Goal: Use online tool/utility: Use online tool/utility

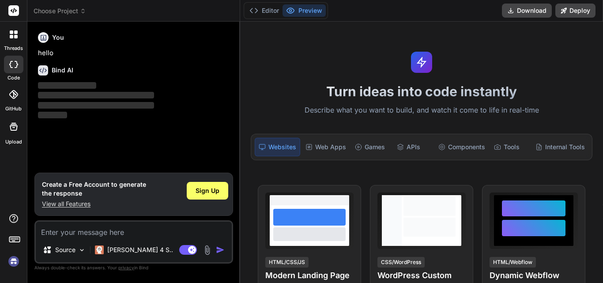
type textarea "x"
click at [267, 7] on button "Editor" at bounding box center [264, 10] width 37 height 12
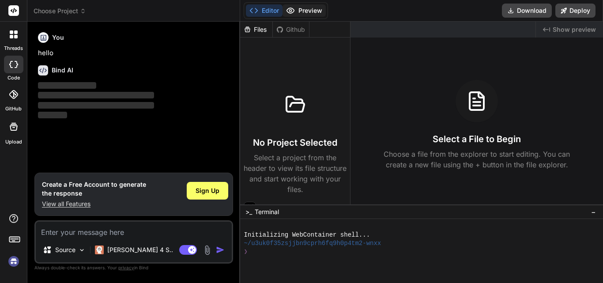
click at [301, 7] on button "Preview" at bounding box center [303, 10] width 43 height 12
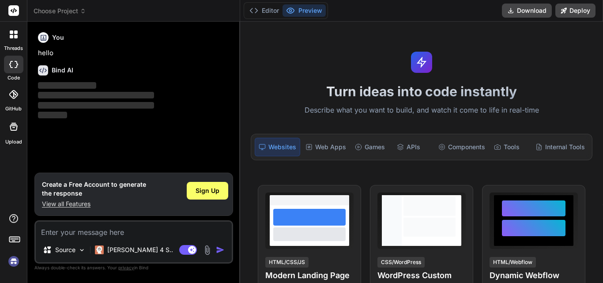
click at [49, 10] on span "Choose Project" at bounding box center [60, 11] width 53 height 9
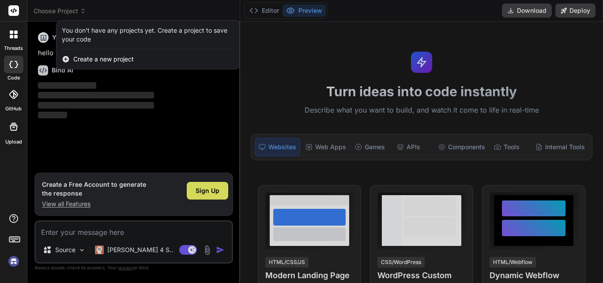
click at [124, 60] on span "Create a new project" at bounding box center [103, 59] width 60 height 9
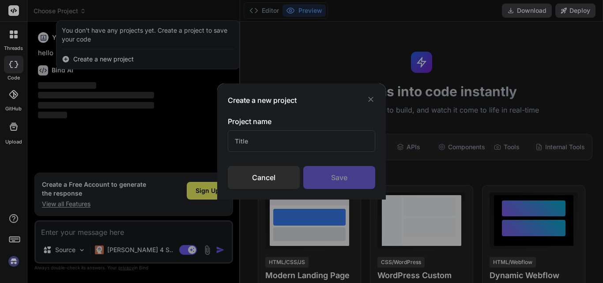
click at [368, 104] on div "Create a new project" at bounding box center [301, 100] width 147 height 11
click at [373, 97] on icon at bounding box center [370, 99] width 9 height 9
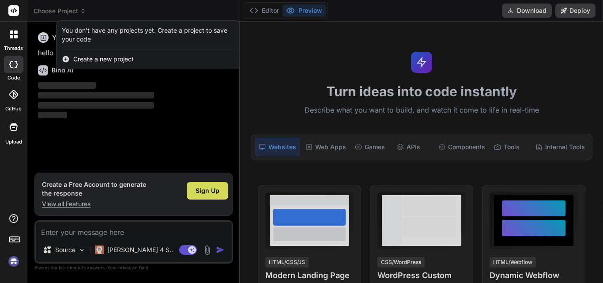
click at [126, 234] on div at bounding box center [301, 141] width 603 height 283
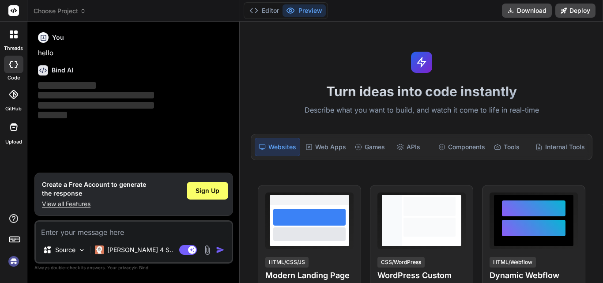
click at [117, 232] on textarea at bounding box center [134, 229] width 196 height 16
click at [91, 231] on textarea at bounding box center [134, 229] width 196 height 16
paste textarea "SQLSTATE[HY000]: General error: 1364 Field 'med_id' doesn't have a default valu…"
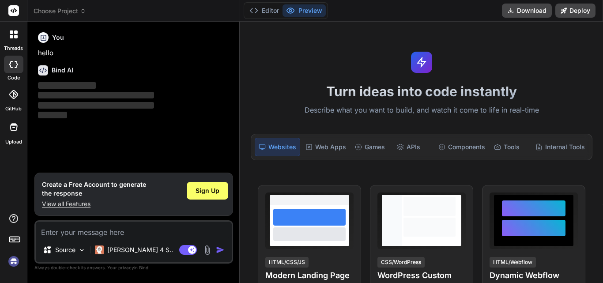
type textarea "SQLSTATE[HY000]: General error: 1364 Field 'med_id' doesn't have a default valu…"
type textarea "x"
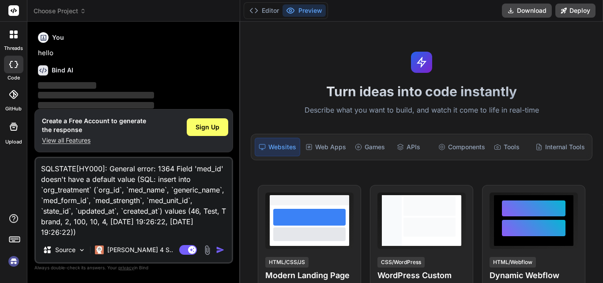
type textarea "SQLSTATE[HY000]: General error: 1364 Field 'med_id' doesn't have a default valu…"
type textarea "x"
type textarea "SQLSTATE[HY000]: General error: 1364 Field 'med_id' doesn't have a default valu…"
type textarea "x"
type textarea "SQLSTATE[HY000]: General error: 1364 Field 'med_id' doesn't have a default valu…"
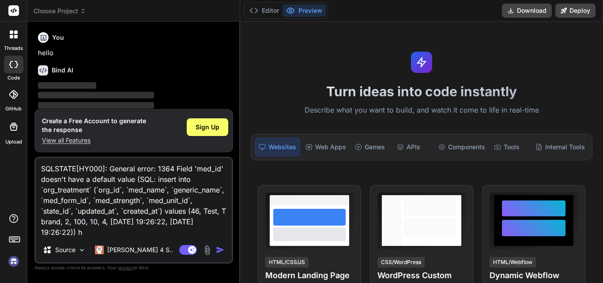
type textarea "x"
type textarea "SQLSTATE[HY000]: General error: 1364 Field 'med_id' doesn't have a default valu…"
type textarea "x"
type textarea "SQLSTATE[HY000]: General error: 1364 Field 'med_id' doesn't have a default valu…"
type textarea "x"
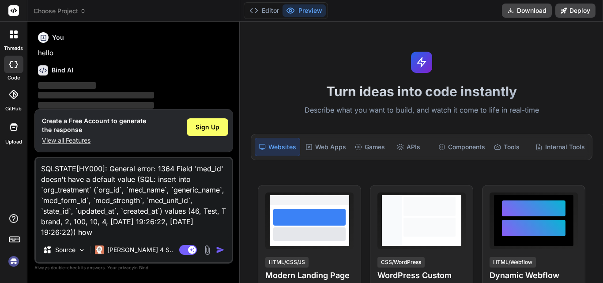
type textarea "SQLSTATE[HY000]: General error: 1364 Field 'med_id' doesn't have a default valu…"
type textarea "x"
type textarea "SQLSTATE[HY000]: General error: 1364 Field 'med_id' doesn't have a default valu…"
type textarea "x"
type textarea "SQLSTATE[HY000]: General error: 1364 Field 'med_id' doesn't have a default valu…"
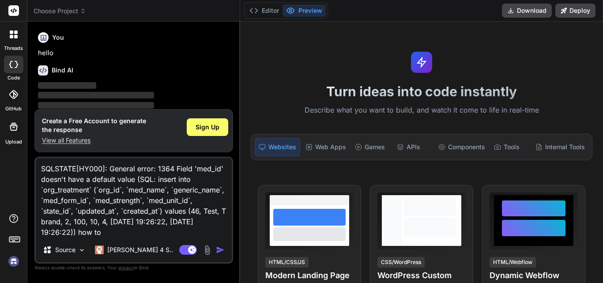
type textarea "x"
type textarea "SQLSTATE[HY000]: General error: 1364 Field 'med_id' doesn't have a default valu…"
type textarea "x"
type textarea "SQLSTATE[HY000]: General error: 1364 Field 'med_id' doesn't have a default valu…"
type textarea "x"
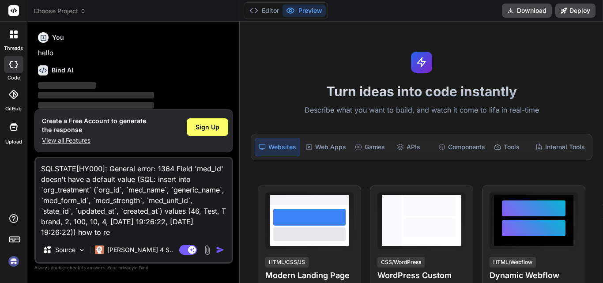
type textarea "SQLSTATE[HY000]: General error: 1364 Field 'med_id' doesn't have a default valu…"
type textarea "x"
type textarea "SQLSTATE[HY000]: General error: 1364 Field 'med_id' doesn't have a default valu…"
type textarea "x"
type textarea "SQLSTATE[HY000]: General error: 1364 Field 'med_id' doesn't have a default valu…"
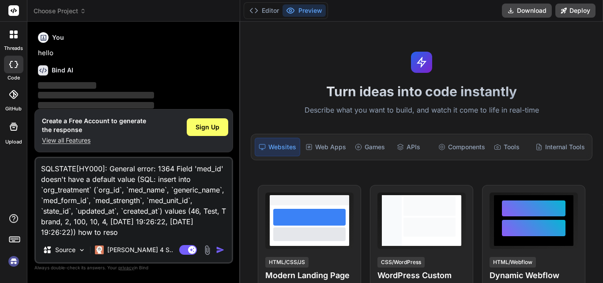
type textarea "x"
type textarea "SQLSTATE[HY000]: General error: 1364 Field 'med_id' doesn't have a default valu…"
type textarea "x"
type textarea "SQLSTATE[HY000]: General error: 1364 Field 'med_id' doesn't have a default valu…"
type textarea "x"
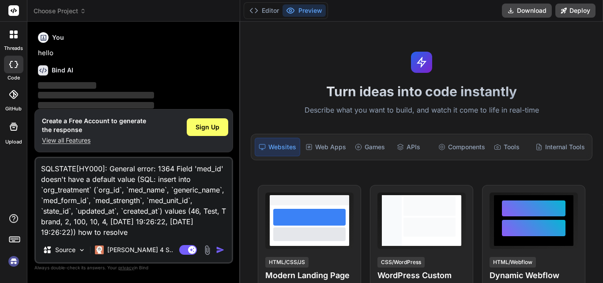
type textarea "SQLSTATE[HY000]: General error: 1364 Field 'med_id' doesn't have a default valu…"
type textarea "x"
type textarea "SQLSTATE[HY000]: General error: 1364 Field 'med_id' doesn't have a default valu…"
type textarea "x"
type textarea "SQLSTATE[HY000]: General error: 1364 Field 'med_id' doesn't have a default valu…"
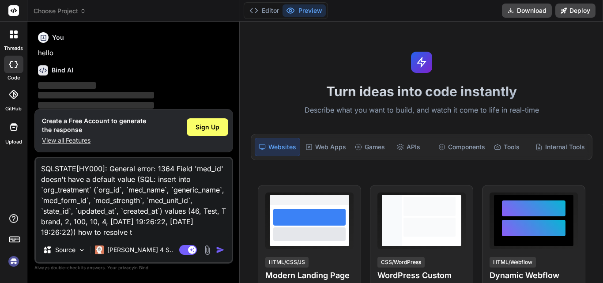
type textarea "x"
type textarea "SQLSTATE[HY000]: General error: 1364 Field 'med_id' doesn't have a default valu…"
type textarea "x"
type textarea "SQLSTATE[HY000]: General error: 1364 Field 'med_id' doesn't have a default valu…"
type textarea "x"
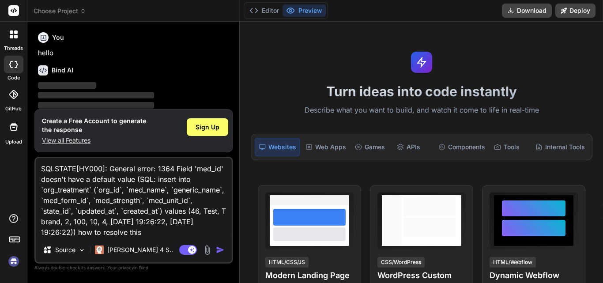
type textarea "SQLSTATE[HY000]: General error: 1364 Field 'med_id' doesn't have a default valu…"
type textarea "x"
type textarea "SQLSTATE[HY000]: General error: 1364 Field 'med_id' doesn't have a default valu…"
type textarea "x"
type textarea "SQLSTATE[HY000]: General error: 1364 Field 'med_id' doesn't have a default valu…"
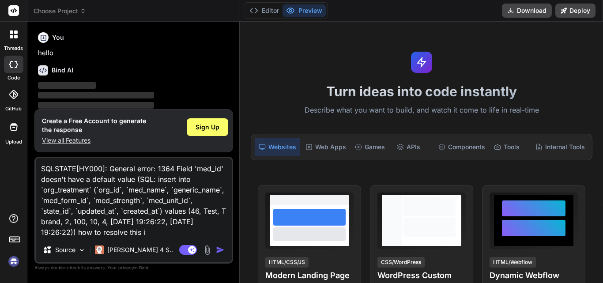
type textarea "x"
type textarea "SQLSTATE[HY000]: General error: 1364 Field 'med_id' doesn't have a default valu…"
type textarea "x"
type textarea "SQLSTATE[HY000]: General error: 1364 Field 'med_id' doesn't have a default valu…"
type textarea "x"
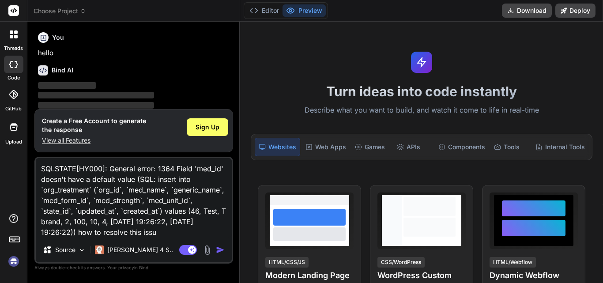
type textarea "SQLSTATE[HY000]: General error: 1364 Field 'med_id' doesn't have a default valu…"
type textarea "x"
type textarea "SQLSTATE[HY000]: General error: 1364 Field 'med_id' doesn't have a default valu…"
type textarea "x"
type textarea "SQLSTATE[HY000]: General error: 1364 Field 'med_id' doesn't have a default valu…"
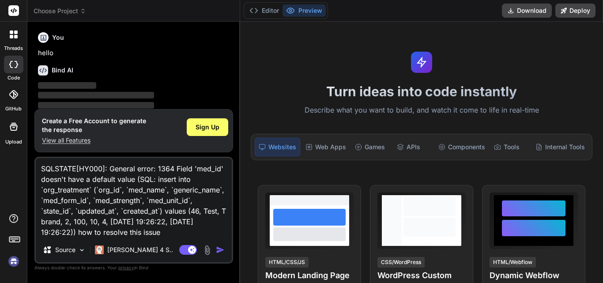
type textarea "x"
type textarea "SQLSTATE[HY000]: General error: 1364 Field 'med_id' doesn't have a default valu…"
type textarea "x"
type textarea "SQLSTATE[HY000]: General error: 1364 Field 'med_id' doesn't have a default valu…"
type textarea "x"
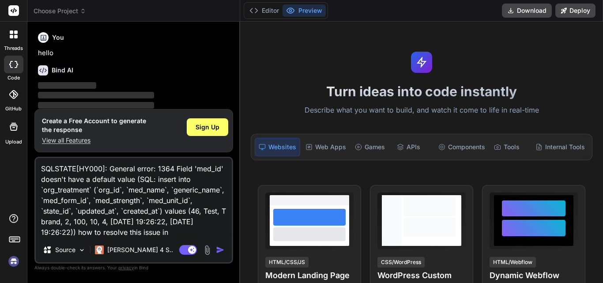
type textarea "SQLSTATE[HY000]: General error: 1364 Field 'med_id' doesn't have a default valu…"
type textarea "x"
type textarea "SQLSTATE[HY000]: General error: 1364 Field 'med_id' doesn't have a default valu…"
type textarea "x"
type textarea "SQLSTATE[HY000]: General error: 1364 Field 'med_id' doesn't have a default valu…"
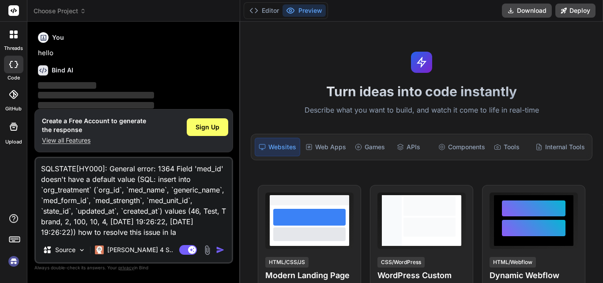
type textarea "x"
type textarea "SQLSTATE[HY000]: General error: 1364 Field 'med_id' doesn't have a default valu…"
type textarea "x"
type textarea "SQLSTATE[HY000]: General error: 1364 Field 'med_id' doesn't have a default valu…"
type textarea "x"
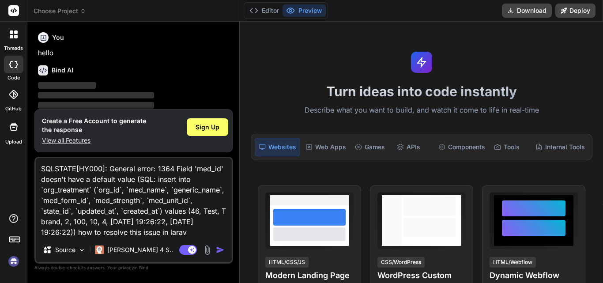
type textarea "SQLSTATE[HY000]: General error: 1364 Field 'med_id' doesn't have a default valu…"
type textarea "x"
type textarea "SQLSTATE[HY000]: General error: 1364 Field 'med_id' doesn't have a default valu…"
type textarea "x"
type textarea "SQLSTATE[HY000]: General error: 1364 Field 'med_id' doesn't have a default valu…"
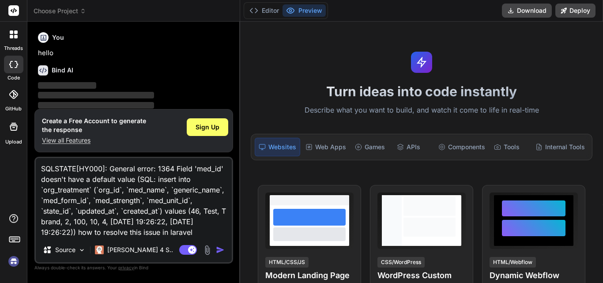
type textarea "x"
type textarea "SQLSTATE[HY000]: General error: 1364 Field 'med_id' doesn't have a default valu…"
type textarea "x"
type textarea "SQLSTATE[HY000]: General error: 1364 Field 'med_id' doesn't have a default valu…"
click at [225, 249] on button "button" at bounding box center [222, 249] width 12 height 9
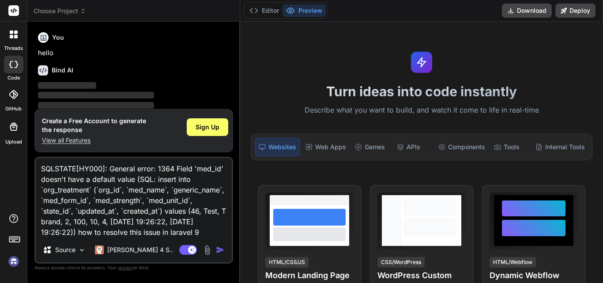
click at [218, 251] on img "button" at bounding box center [220, 249] width 9 height 9
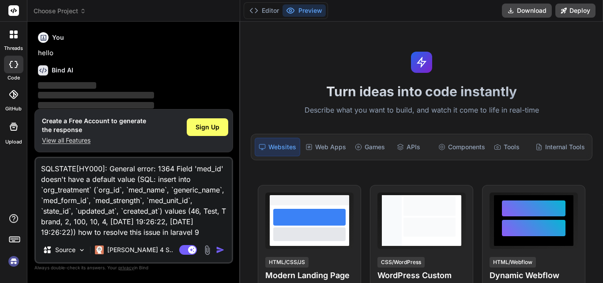
click at [218, 251] on img "button" at bounding box center [220, 249] width 9 height 9
click at [326, 143] on div "Web Apps" at bounding box center [326, 147] width 48 height 19
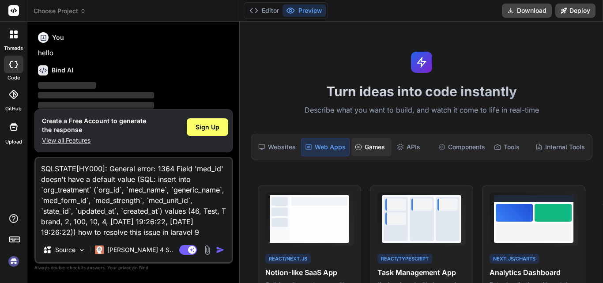
click at [378, 147] on div "Games" at bounding box center [371, 147] width 40 height 19
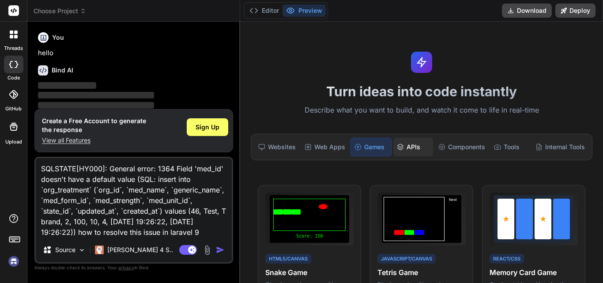
click at [405, 150] on div "APIs" at bounding box center [413, 147] width 40 height 19
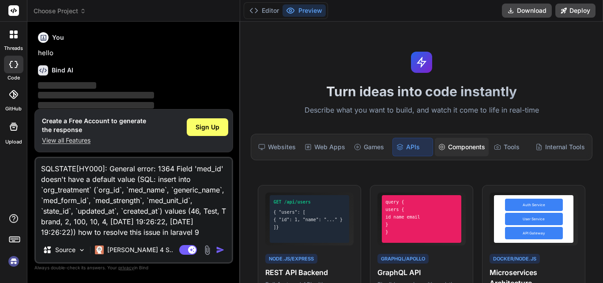
click at [466, 149] on div "Components" at bounding box center [462, 147] width 54 height 19
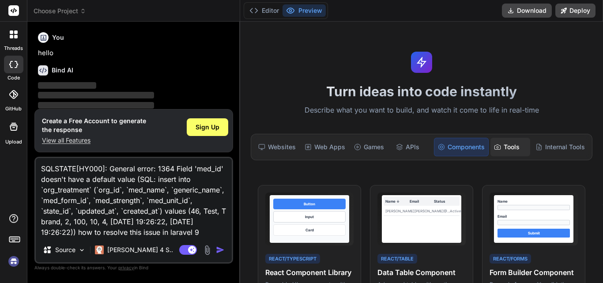
click at [502, 151] on div "Tools" at bounding box center [510, 147] width 40 height 19
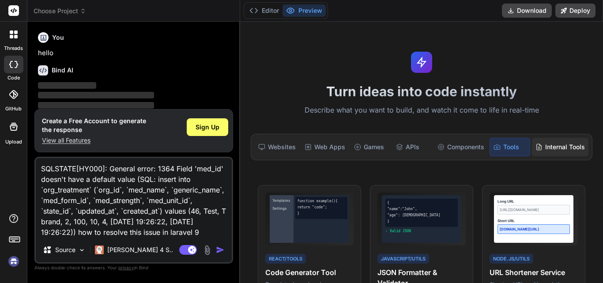
click at [570, 148] on div "Internal Tools" at bounding box center [560, 147] width 56 height 19
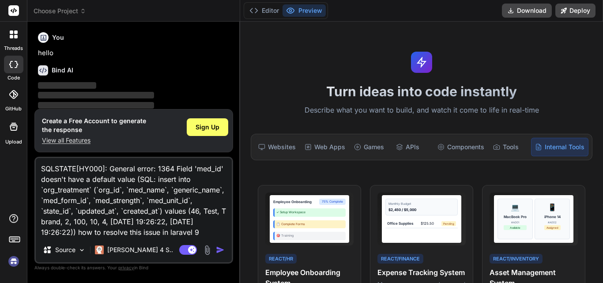
click at [223, 249] on img "button" at bounding box center [220, 249] width 9 height 9
click at [216, 247] on img "button" at bounding box center [220, 249] width 9 height 9
click at [108, 254] on p "[PERSON_NAME] 4 S.." at bounding box center [140, 249] width 66 height 9
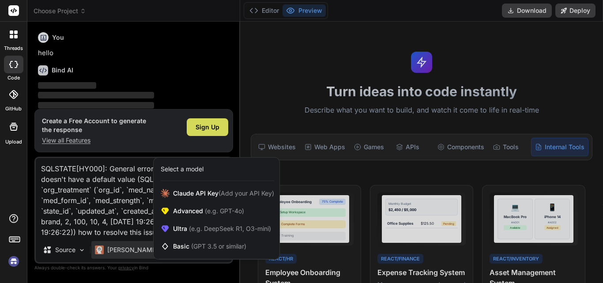
click at [108, 254] on div at bounding box center [301, 141] width 603 height 283
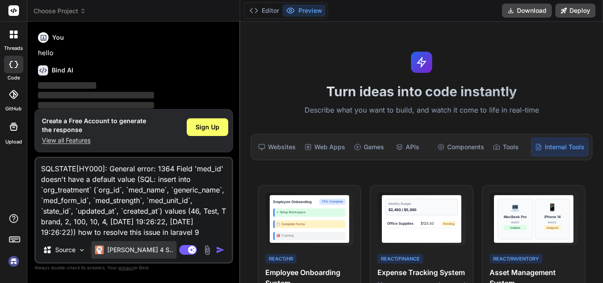
click at [108, 254] on p "[PERSON_NAME] 4 S.." at bounding box center [140, 249] width 66 height 9
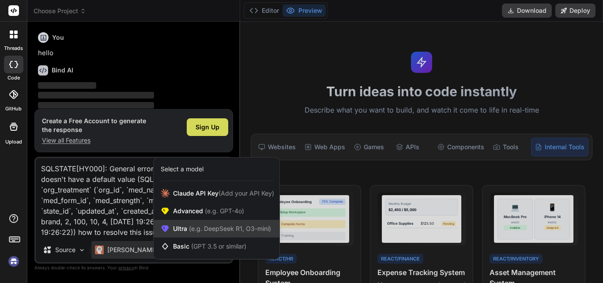
click at [190, 232] on span "Ultra (e.g. DeepSeek R1, O3-mini)" at bounding box center [222, 228] width 98 height 9
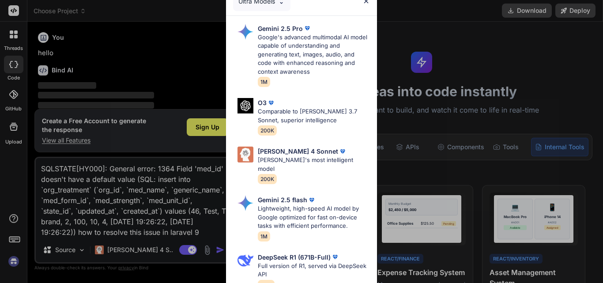
click at [222, 252] on div "Ultra Models Gemini 2.5 Pro Google's advanced multimodal AI model capable of un…" at bounding box center [301, 141] width 603 height 283
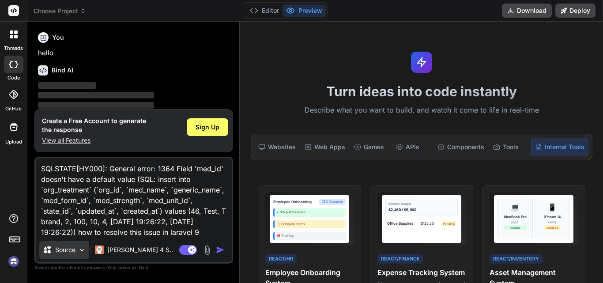
click at [53, 254] on div "Source" at bounding box center [64, 250] width 50 height 18
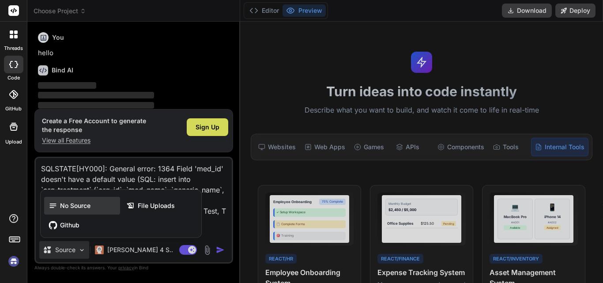
click at [69, 207] on span "No Source" at bounding box center [75, 205] width 30 height 9
type textarea "x"
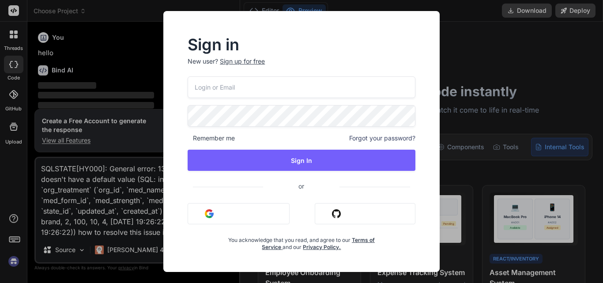
click at [106, 168] on div "Sign in New user? Sign up for free Remember me Forgot your password? Sign In or…" at bounding box center [301, 141] width 603 height 283
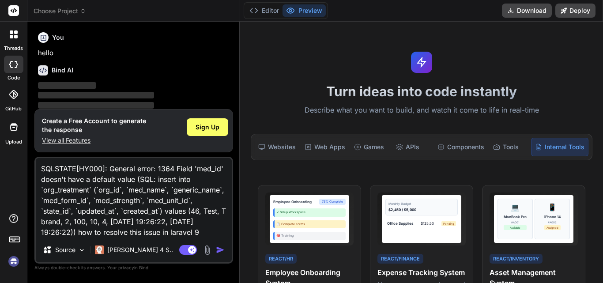
click at [16, 57] on div at bounding box center [13, 65] width 19 height 18
click at [14, 67] on icon at bounding box center [13, 64] width 9 height 7
